Goal: Find specific page/section

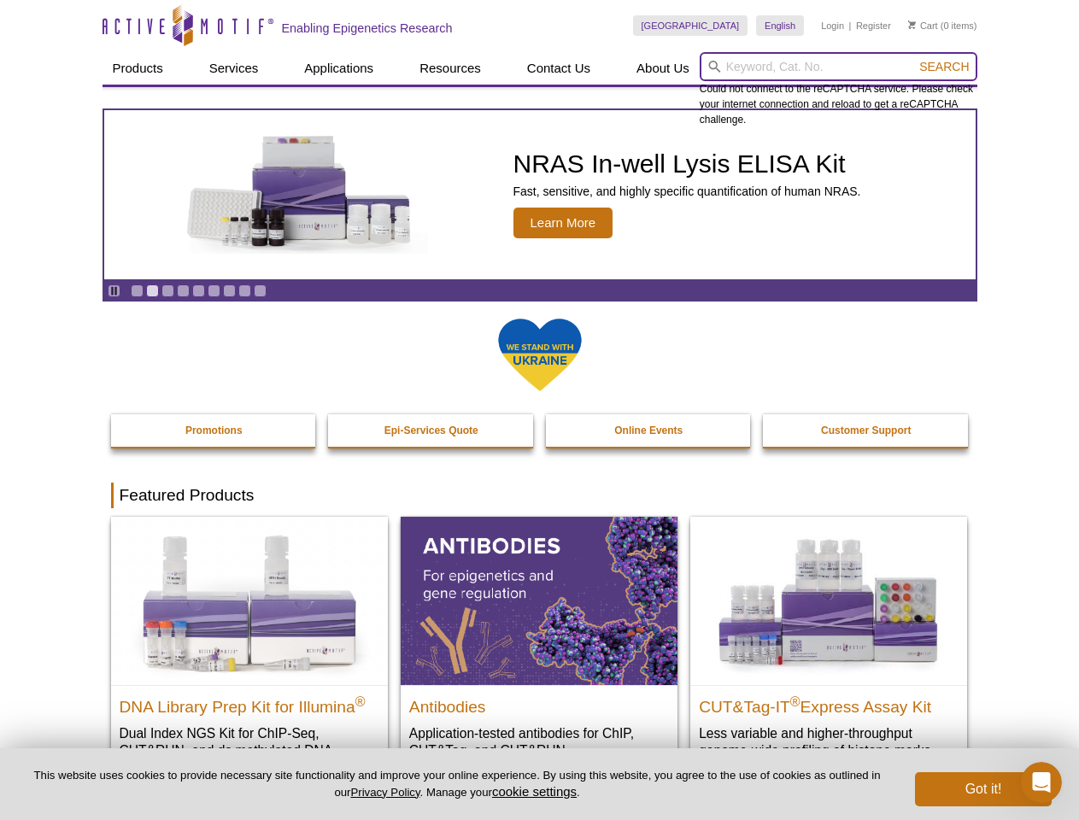
click at [838, 67] on input "search" at bounding box center [839, 66] width 278 height 29
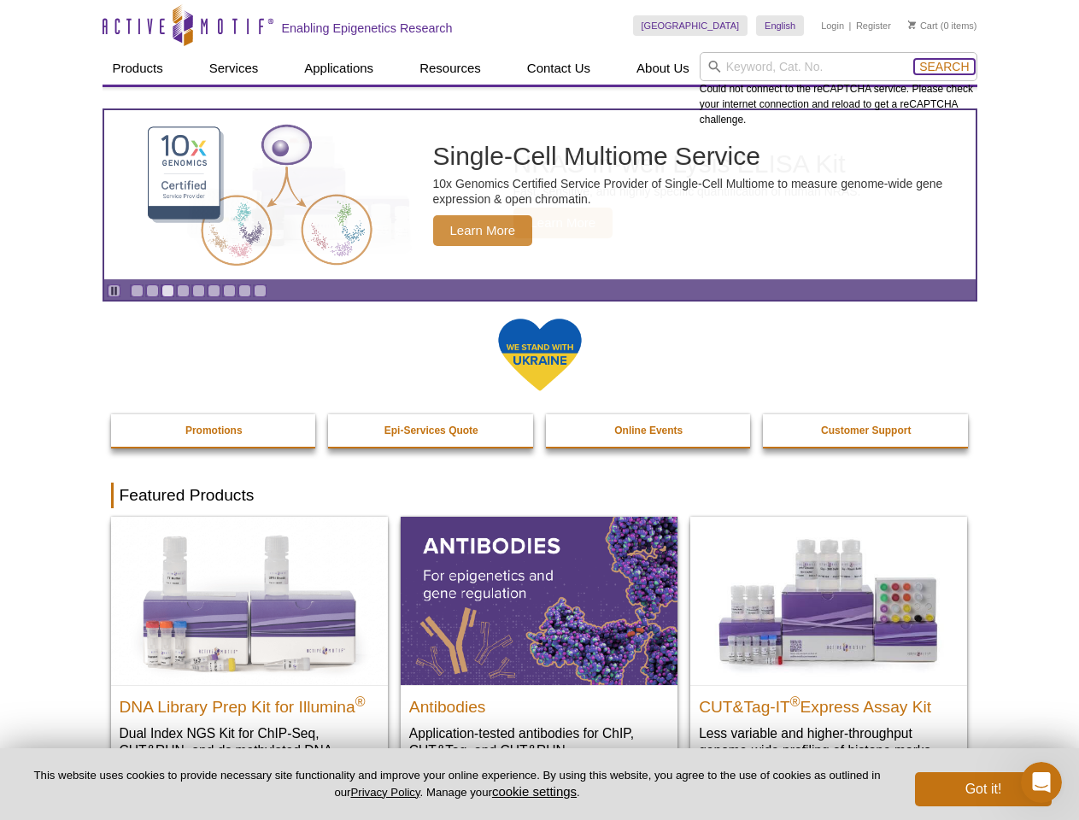
click at [944, 67] on span "Search" at bounding box center [944, 67] width 50 height 14
click at [114, 291] on icon "Pause" at bounding box center [114, 290] width 11 height 11
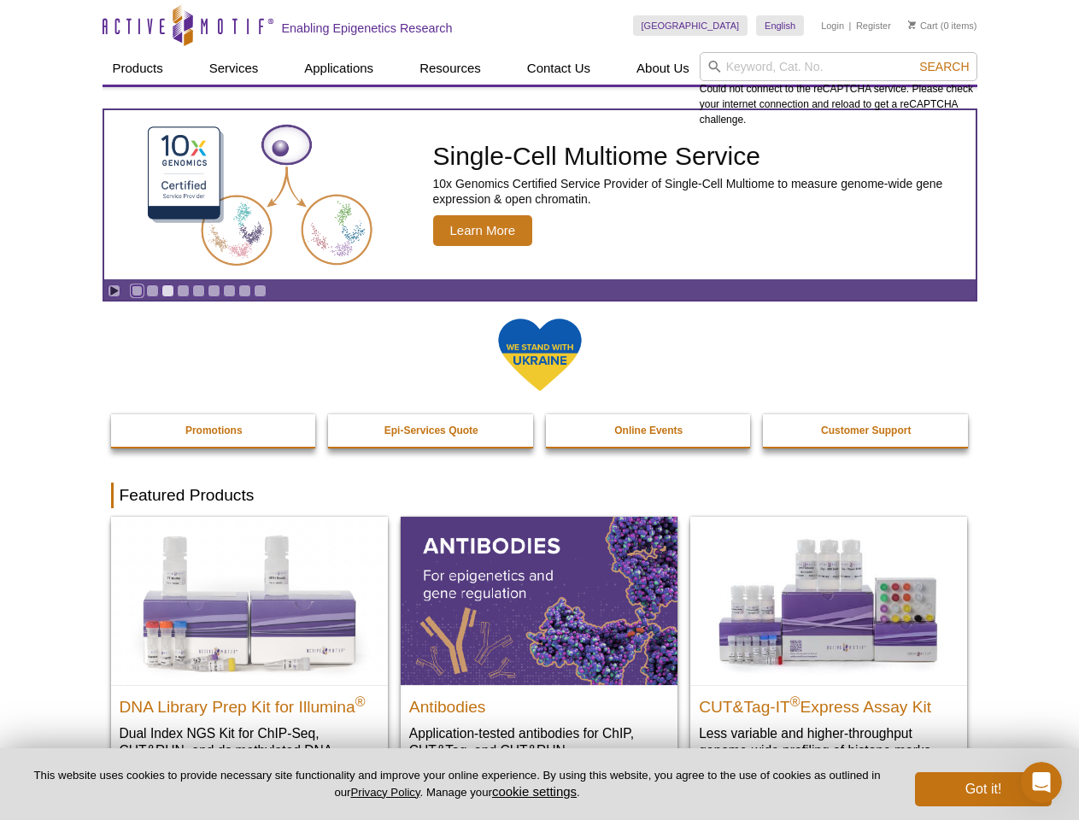
click at [137, 291] on link "Go to slide 1" at bounding box center [137, 291] width 13 height 13
click at [152, 291] on link "Go to slide 2" at bounding box center [152, 291] width 13 height 13
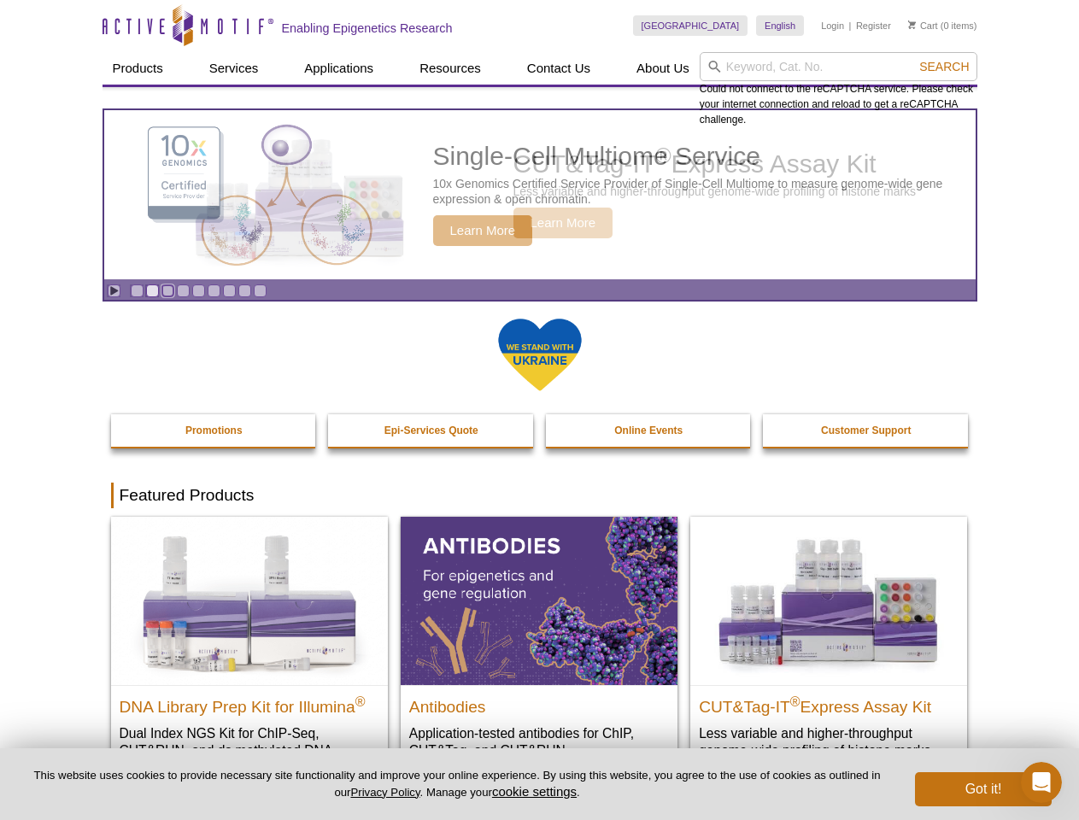
click at [167, 291] on link "Go to slide 3" at bounding box center [167, 291] width 13 height 13
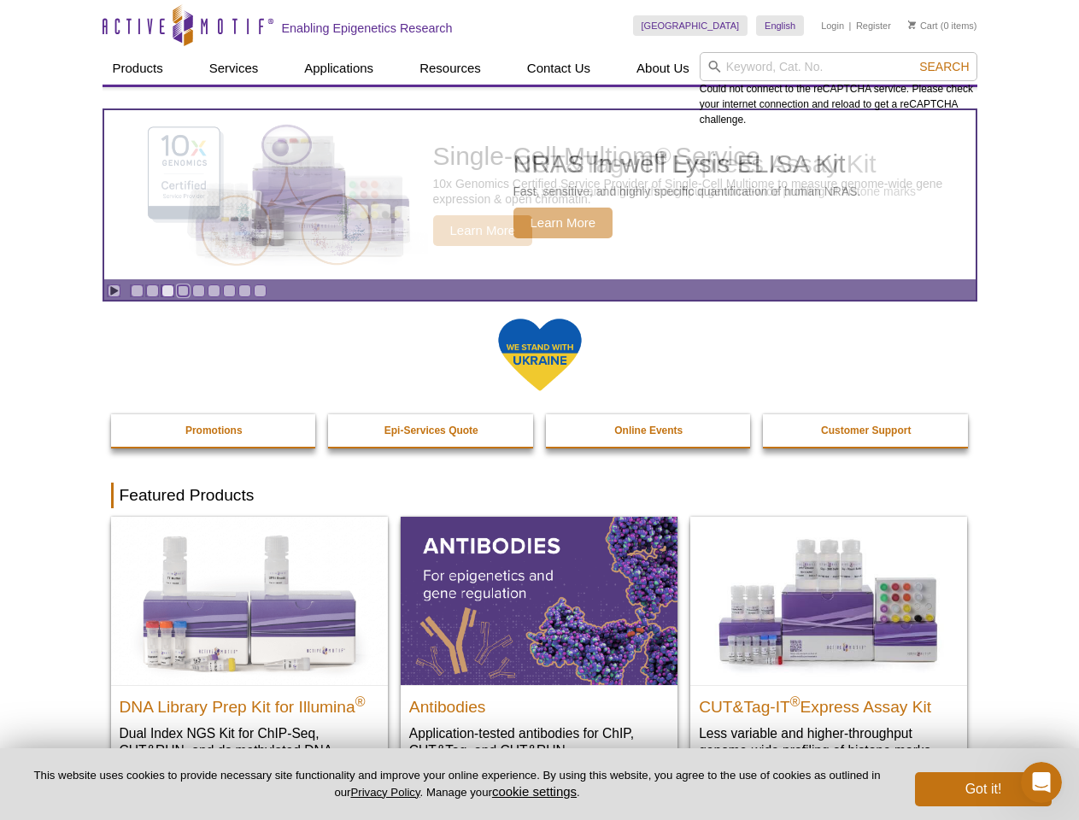
click at [183, 291] on link "Go to slide 4" at bounding box center [183, 291] width 13 height 13
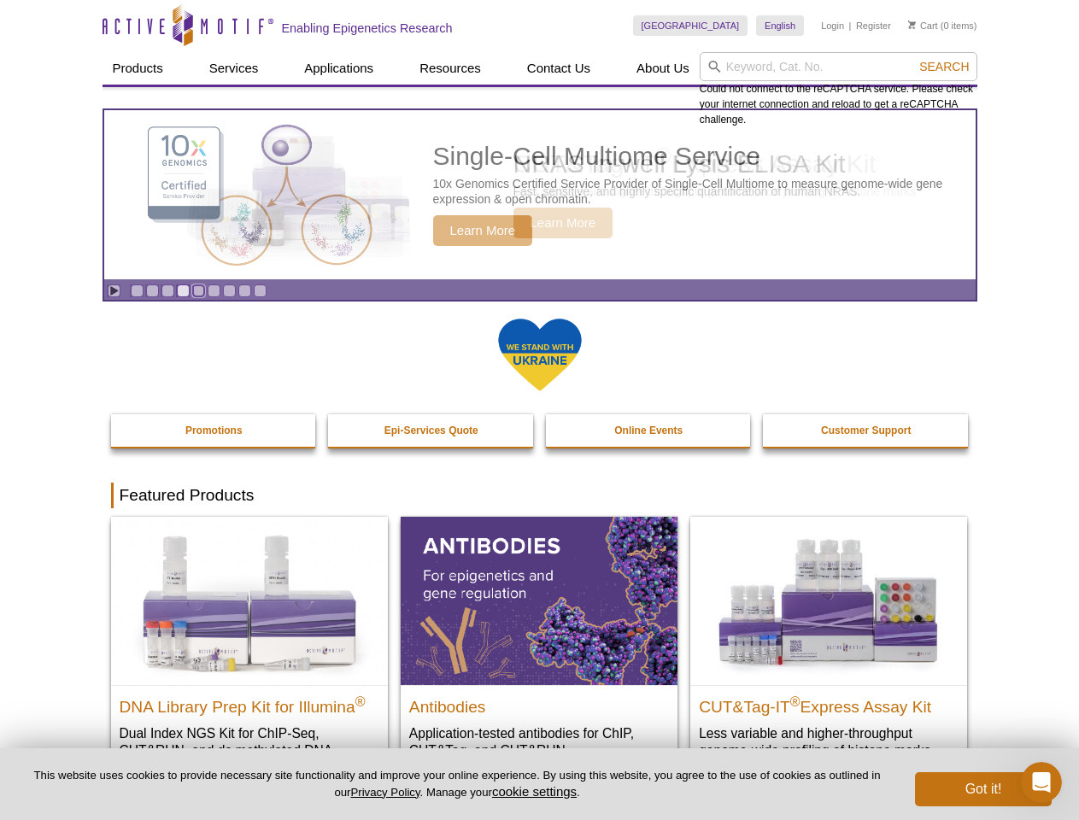
click at [198, 291] on link "Go to slide 5" at bounding box center [198, 291] width 13 height 13
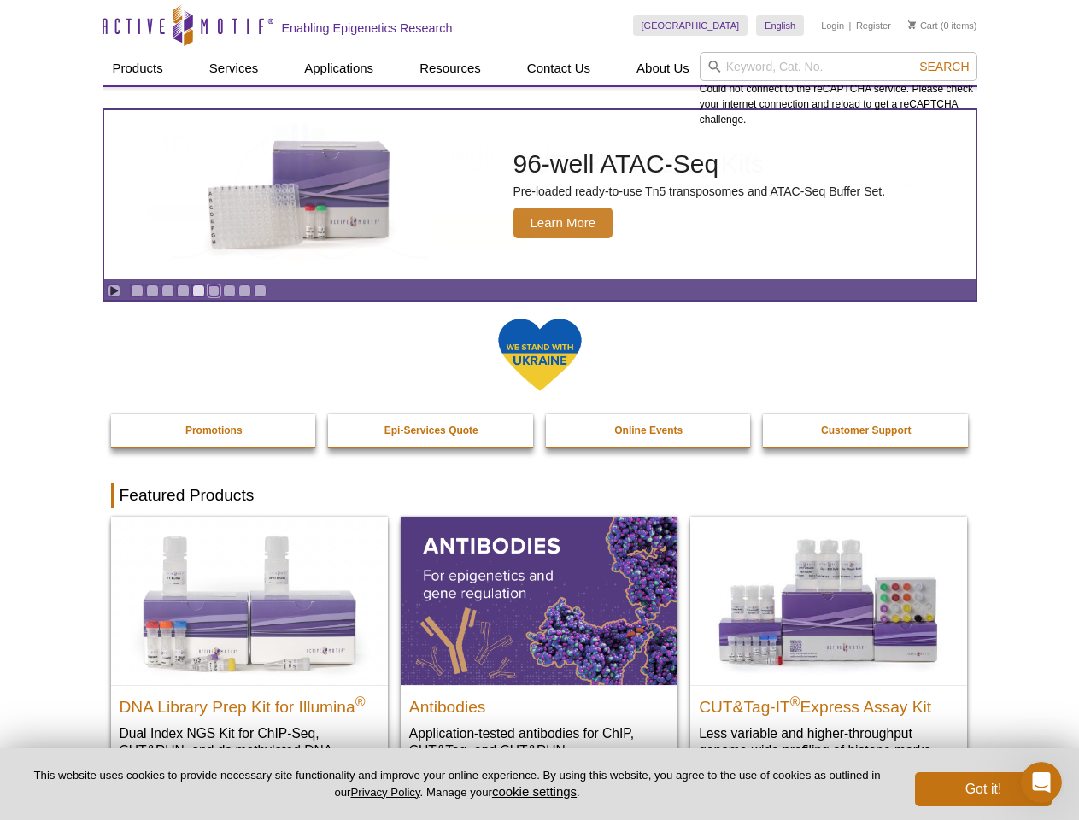
click at [214, 291] on link "Go to slide 6" at bounding box center [214, 291] width 13 height 13
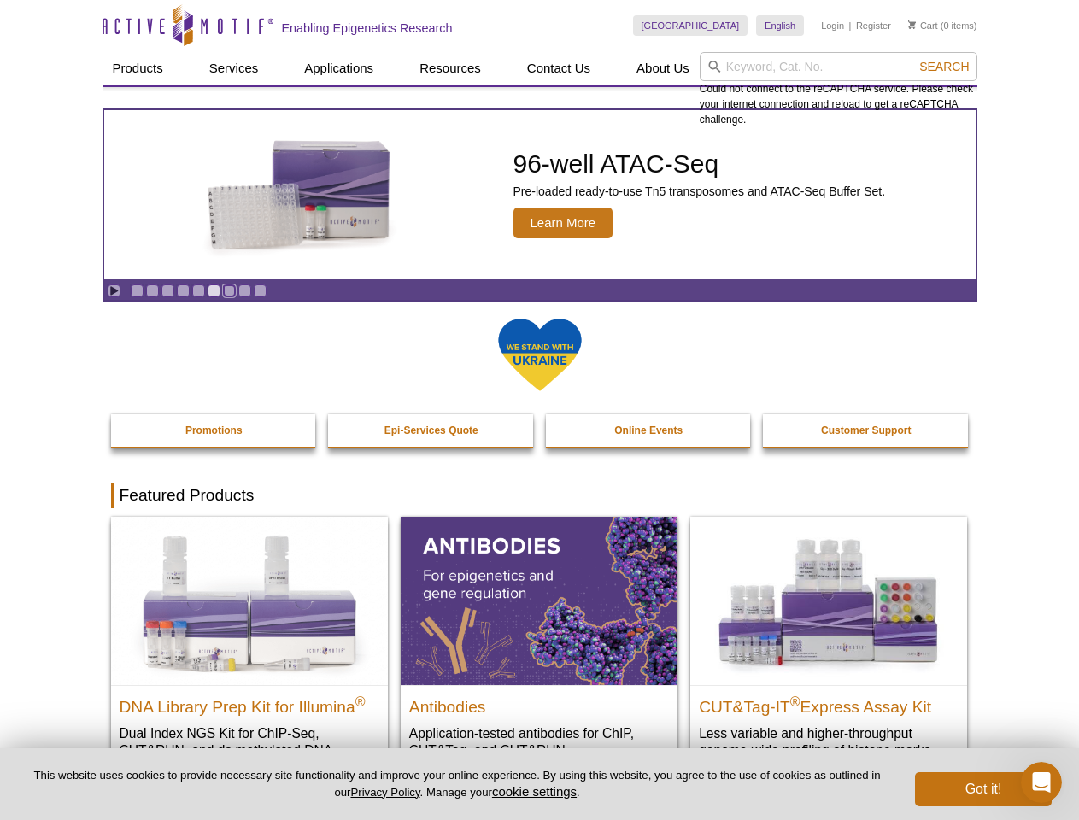
click at [229, 291] on link "Go to slide 7" at bounding box center [229, 291] width 13 height 13
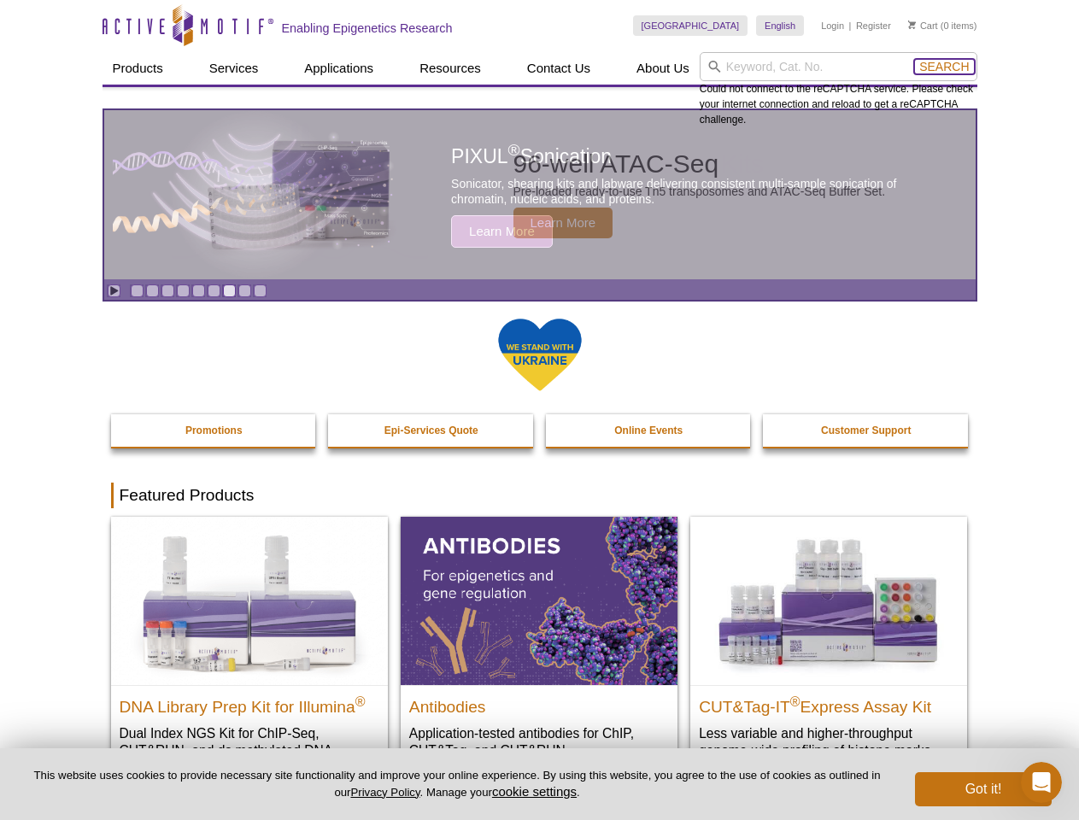
click at [944, 67] on span "Search" at bounding box center [944, 67] width 50 height 14
